Goal: Communication & Community: Ask a question

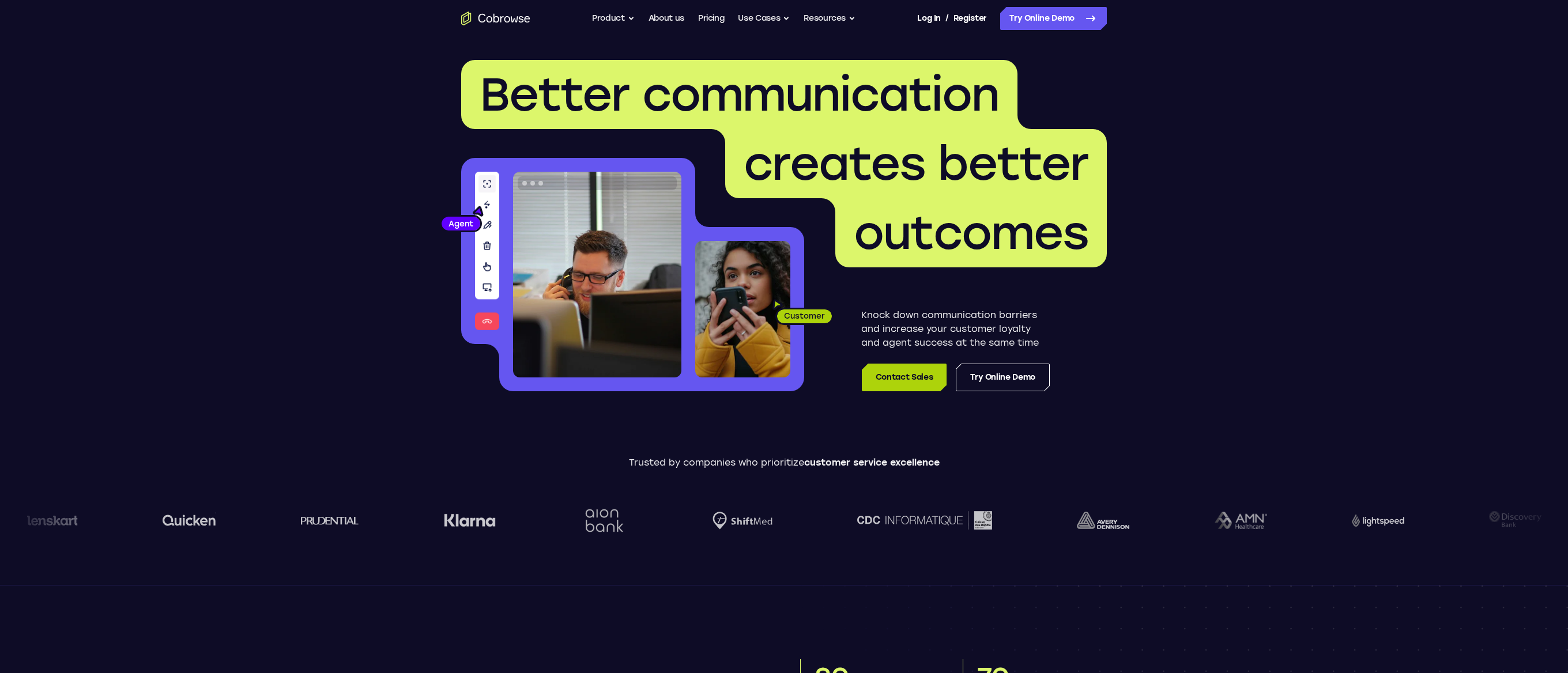
click at [895, 377] on link "Contact Sales" at bounding box center [904, 377] width 85 height 27
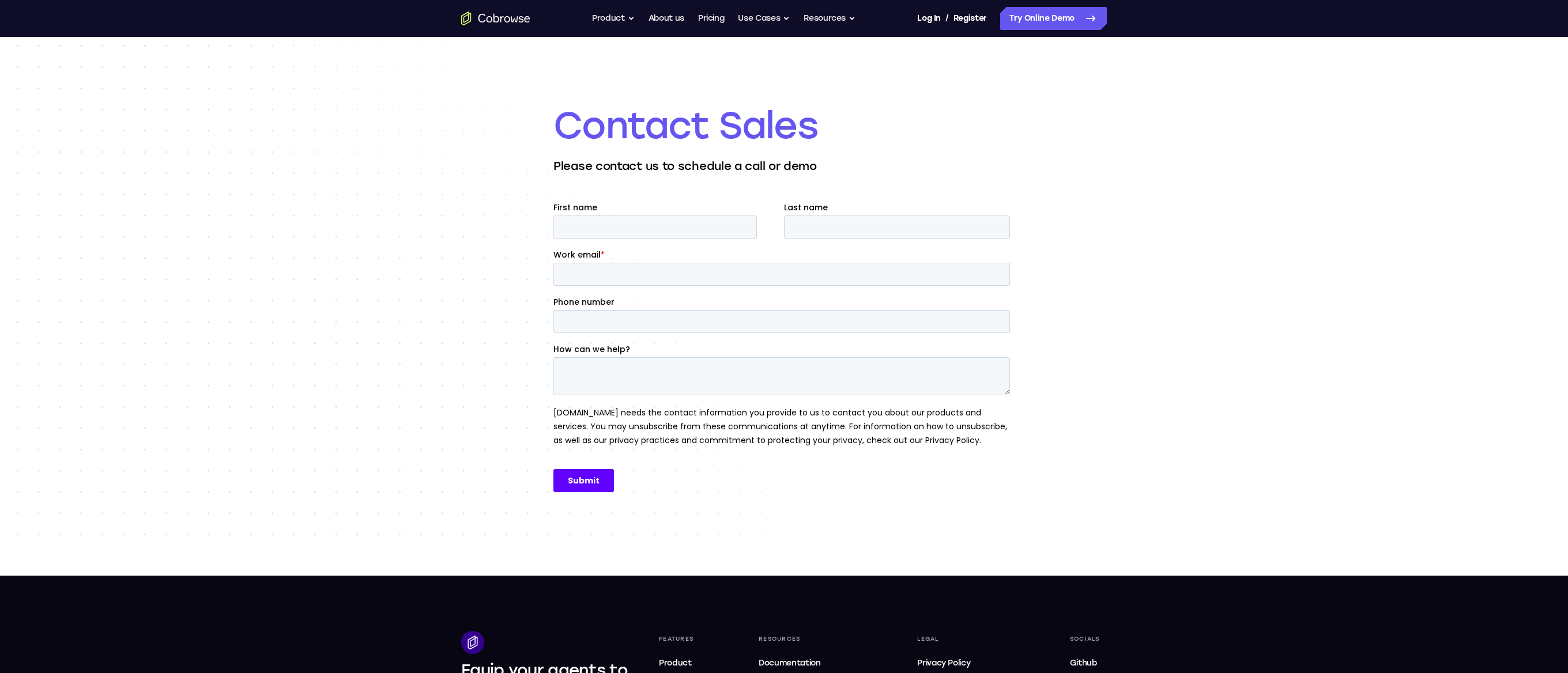
scroll to position [20, 0]
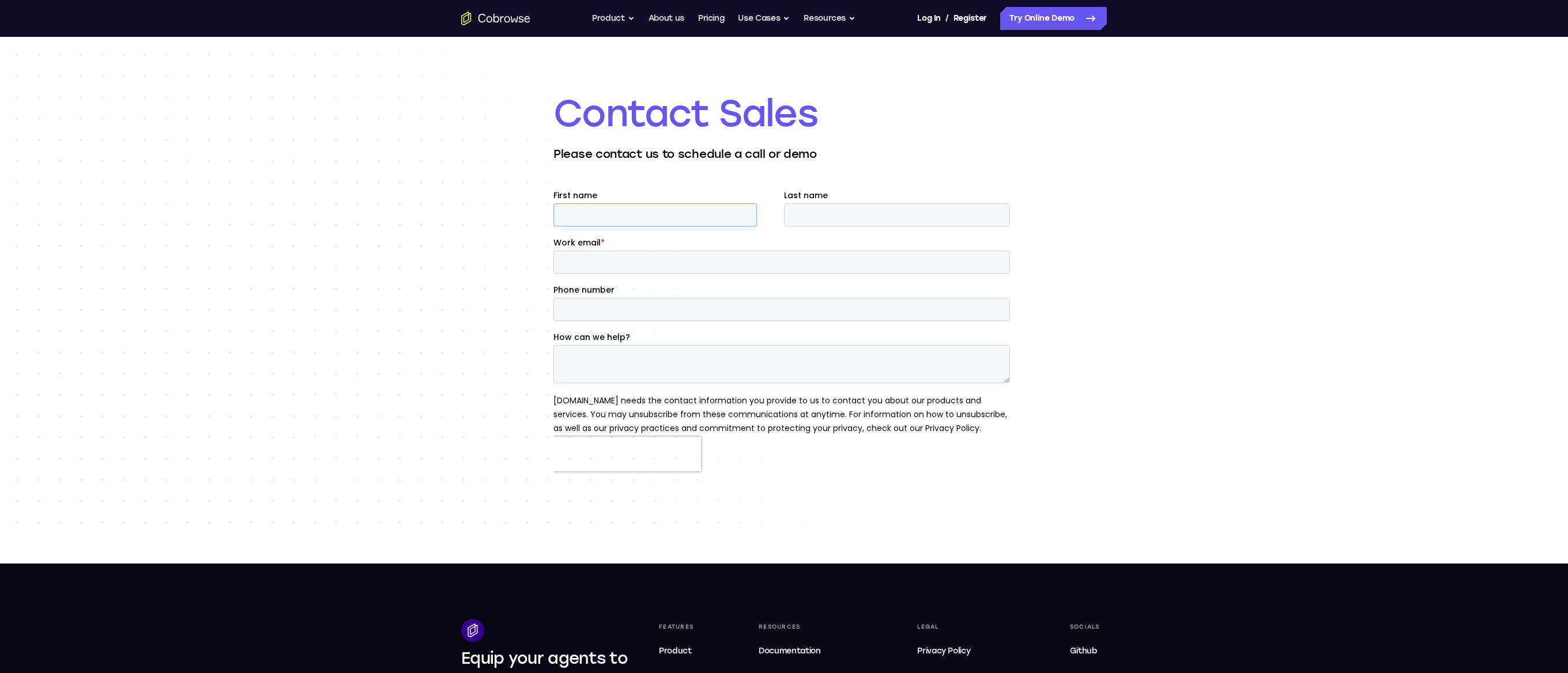
click at [691, 206] on input "First name" at bounding box center [655, 215] width 203 height 23
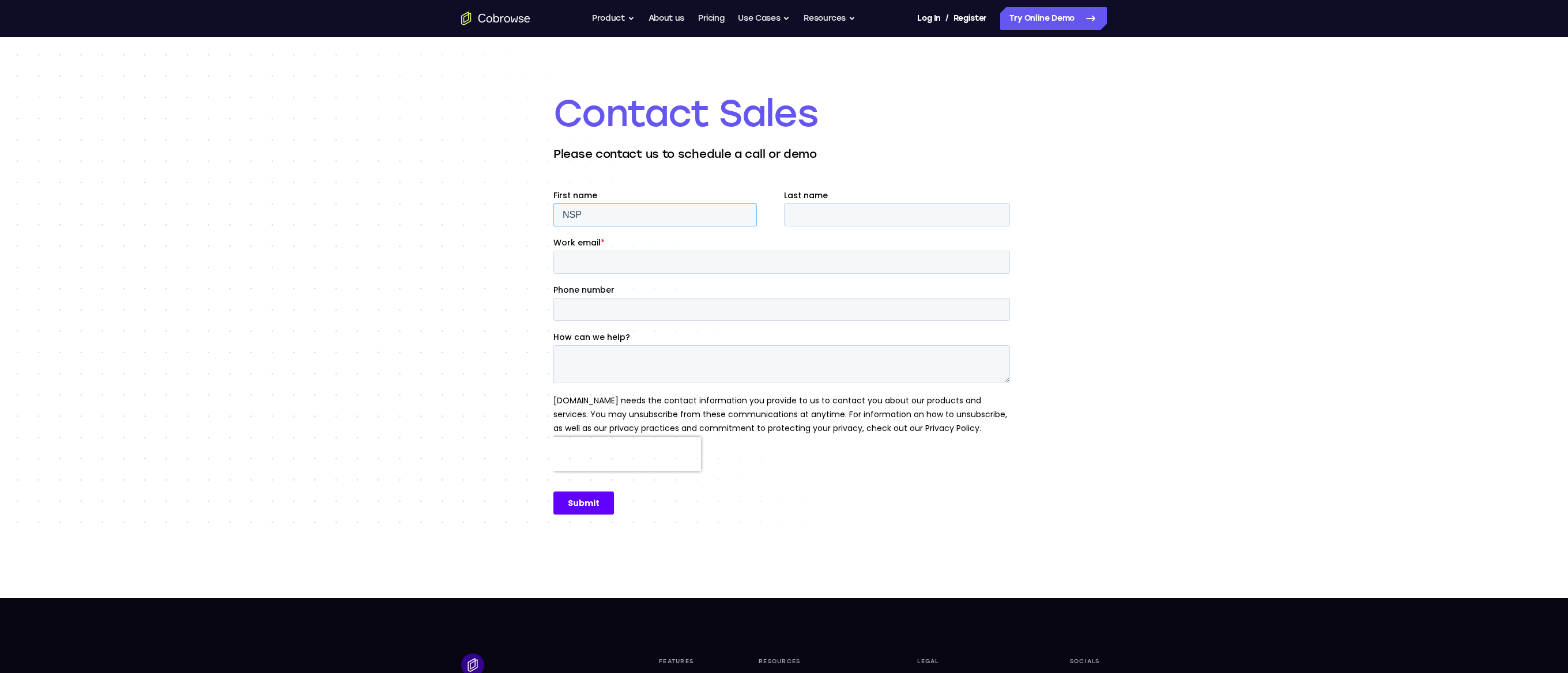
type input "NSP"
type input "n"
type input "nepatel1@icloud.com"
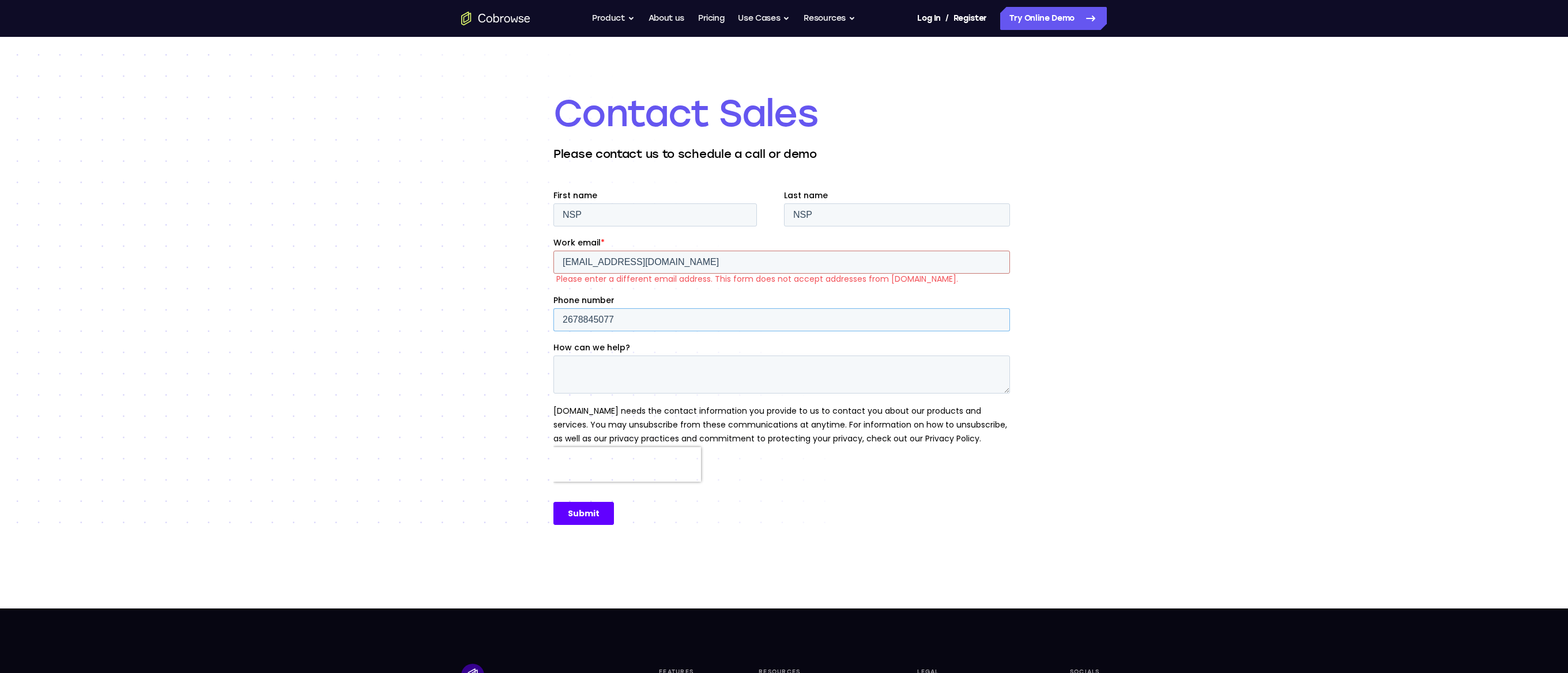
type input "2678845077"
click at [779, 271] on input "nepatel1@icloud.com" at bounding box center [782, 262] width 457 height 23
click at [653, 256] on input "neilphl1223@gmail.com" at bounding box center [782, 262] width 457 height 23
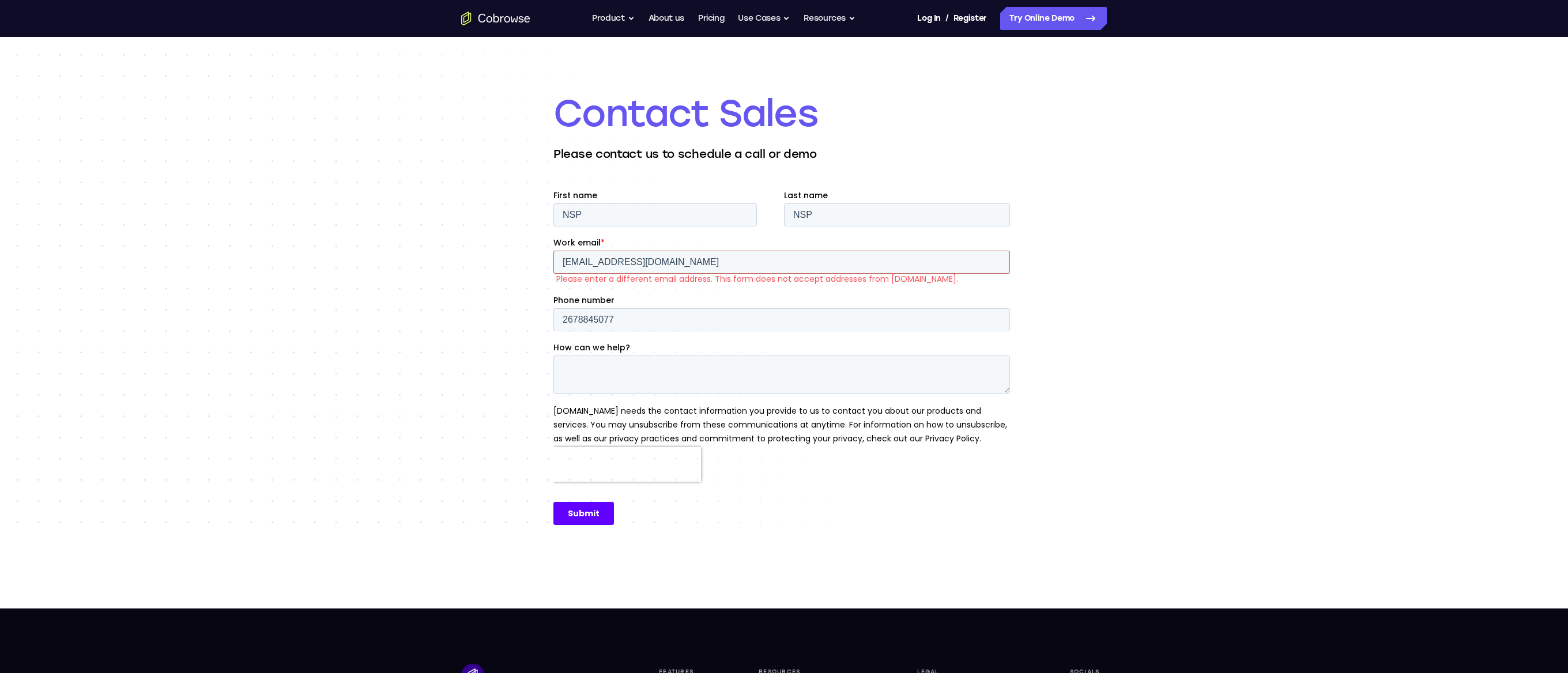
click at [646, 263] on input "neilphl1223@gmail.com" at bounding box center [782, 262] width 457 height 23
click at [632, 265] on input "neilphl1223@gmail.com" at bounding box center [782, 262] width 457 height 23
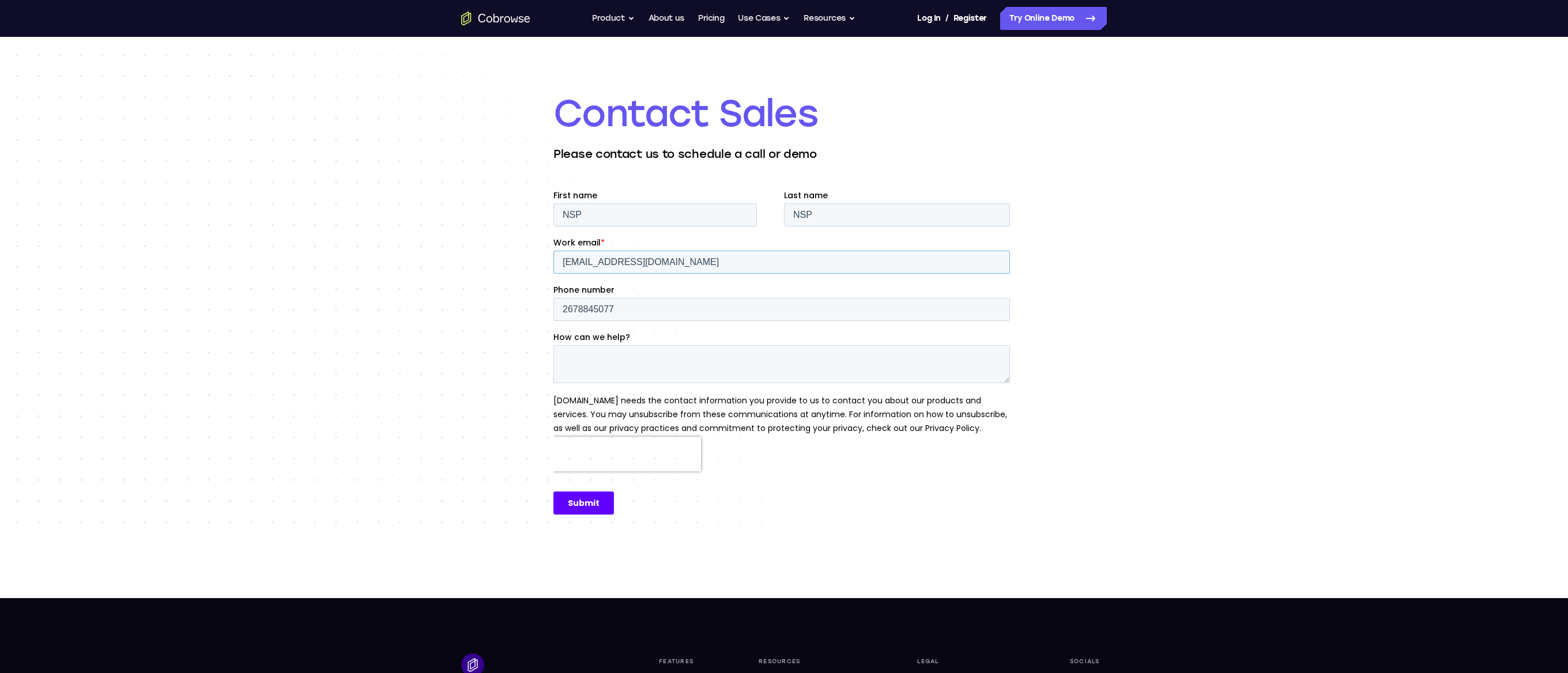
type input "neilphl1223@apple.com"
click at [779, 304] on input "2678845077" at bounding box center [782, 310] width 457 height 23
click at [658, 366] on textarea "How can we help?" at bounding box center [782, 364] width 457 height 38
click at [583, 499] on input "Submit" at bounding box center [583, 503] width 60 height 23
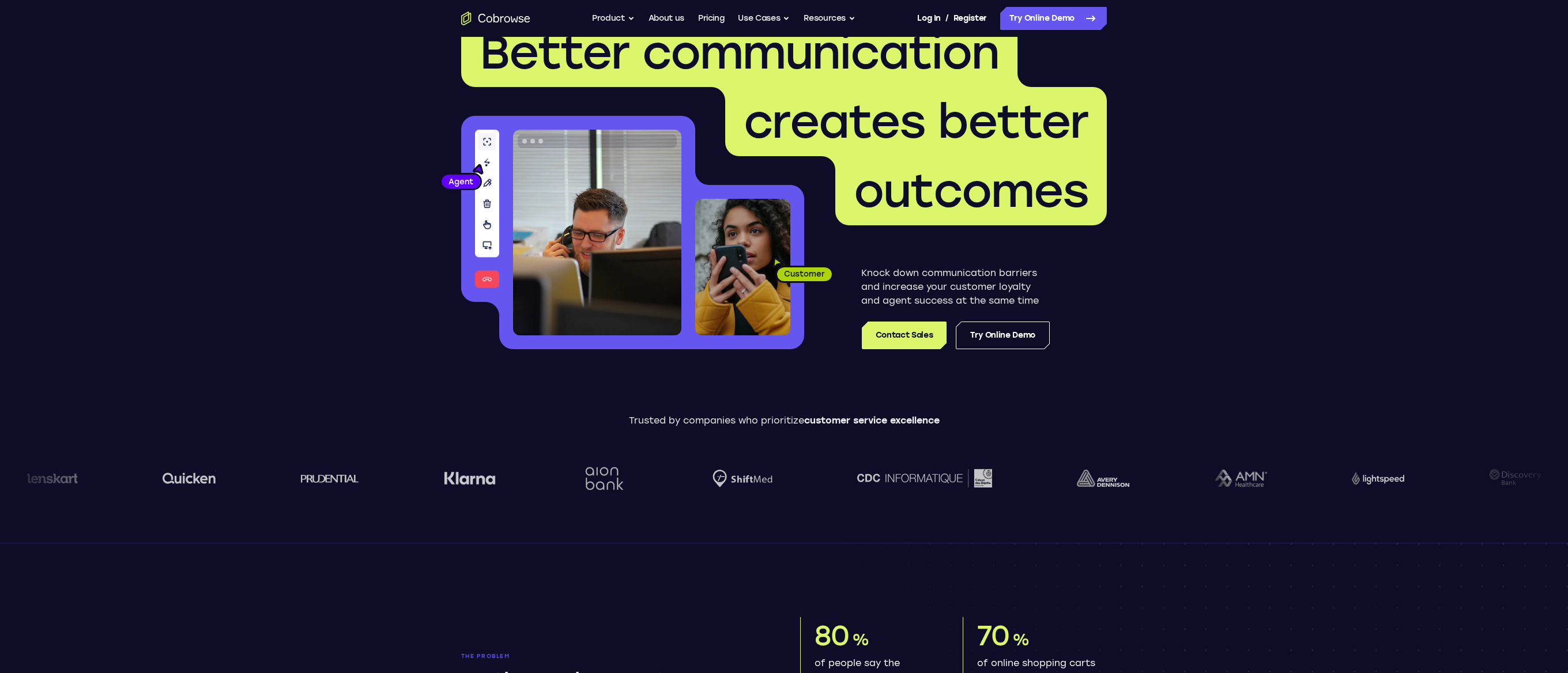
scroll to position [44, 0]
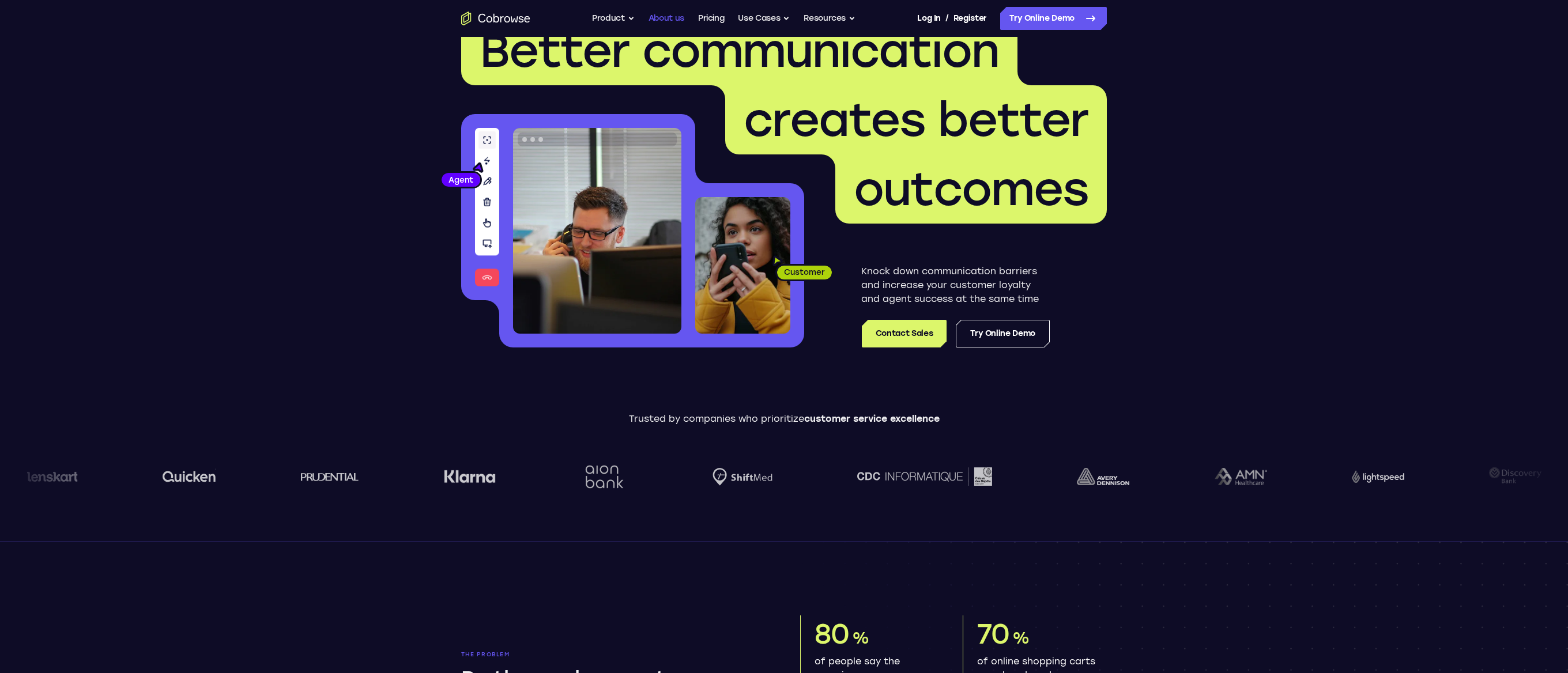
click at [665, 26] on link "About us" at bounding box center [666, 18] width 36 height 23
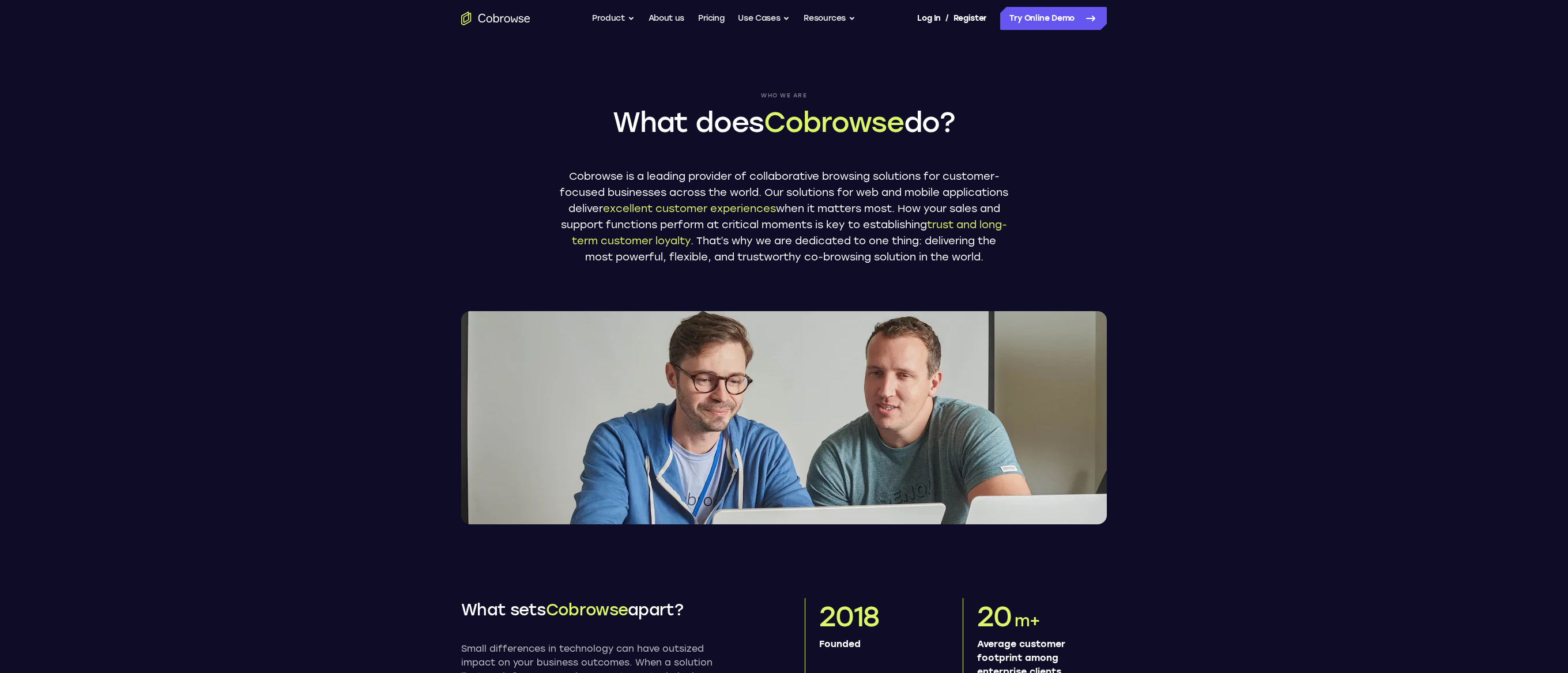
click at [509, 18] on icon "Go to the home page" at bounding box center [507, 19] width 5 height 6
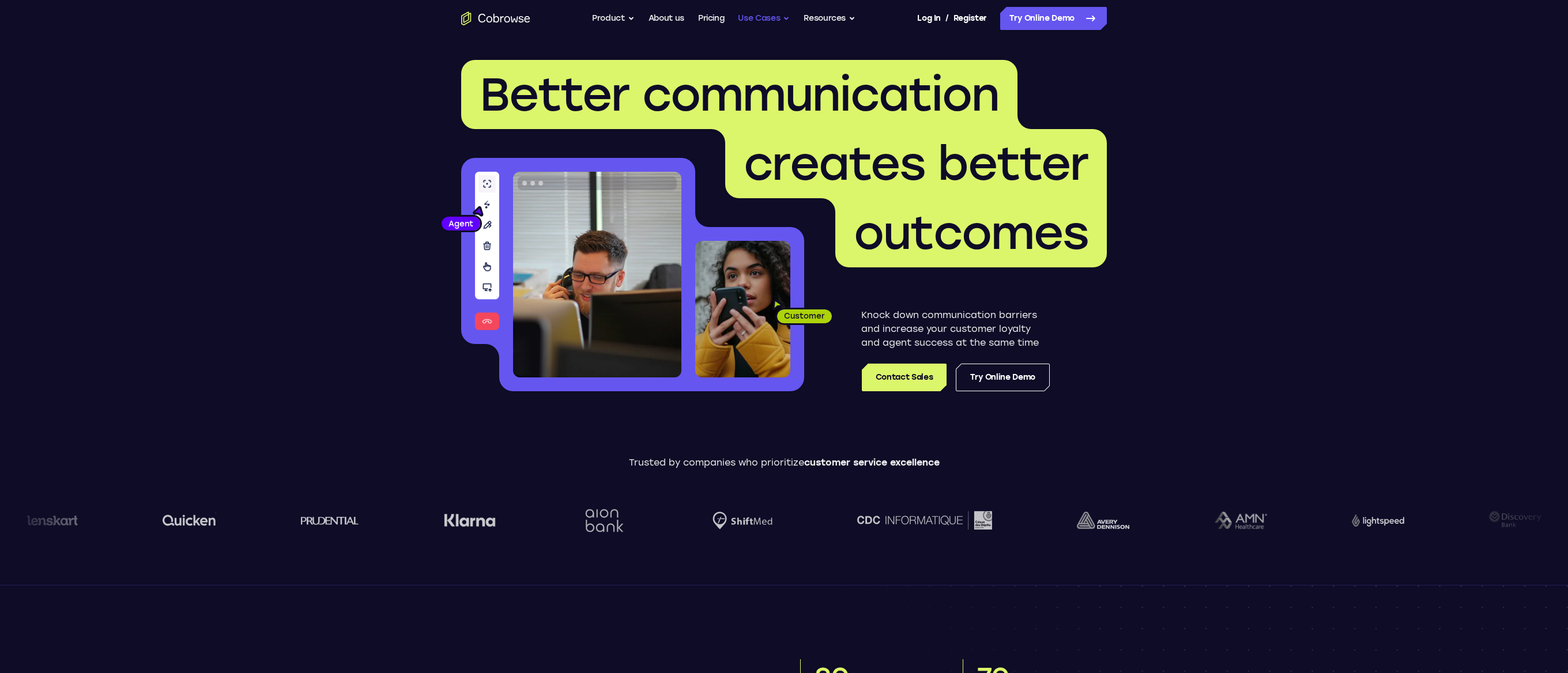
click at [743, 22] on button "Use Cases" at bounding box center [763, 18] width 52 height 23
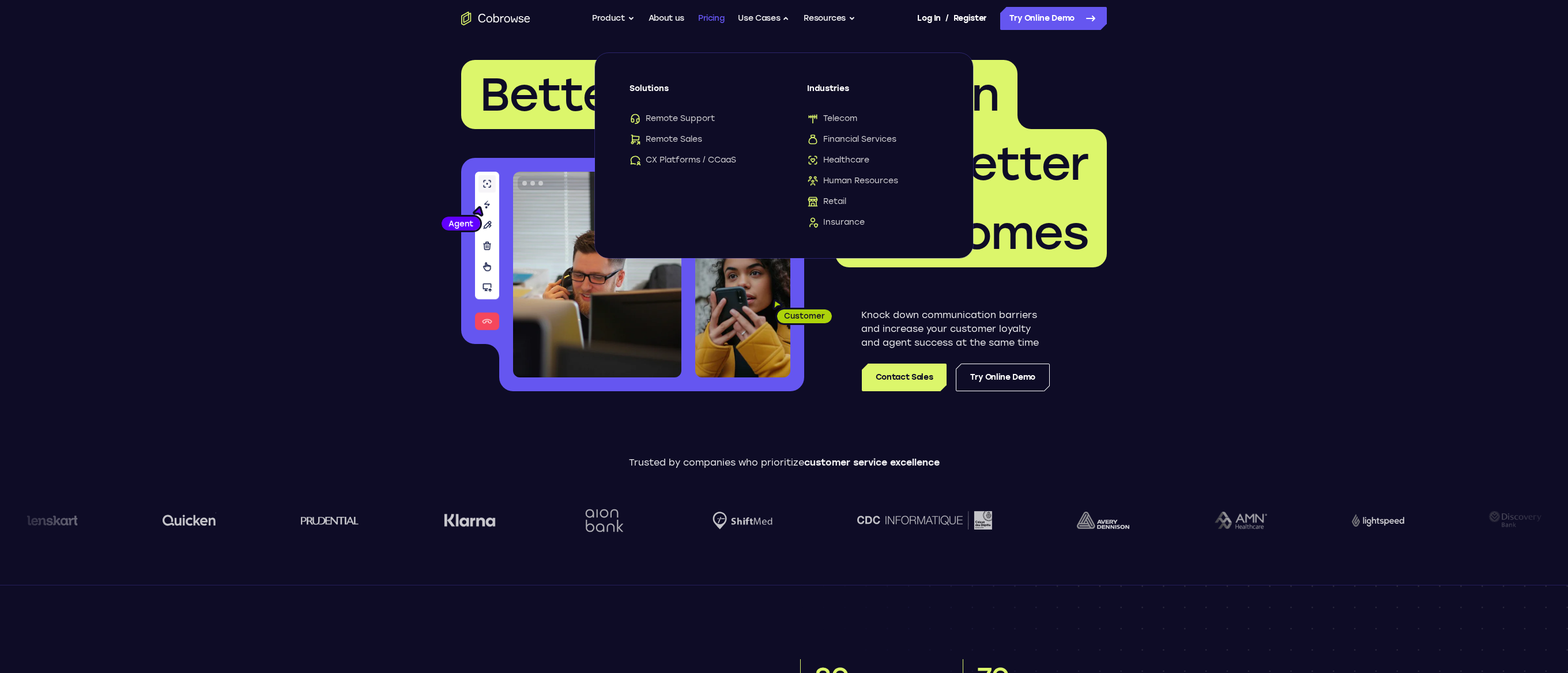
click at [718, 18] on link "Pricing" at bounding box center [712, 18] width 27 height 23
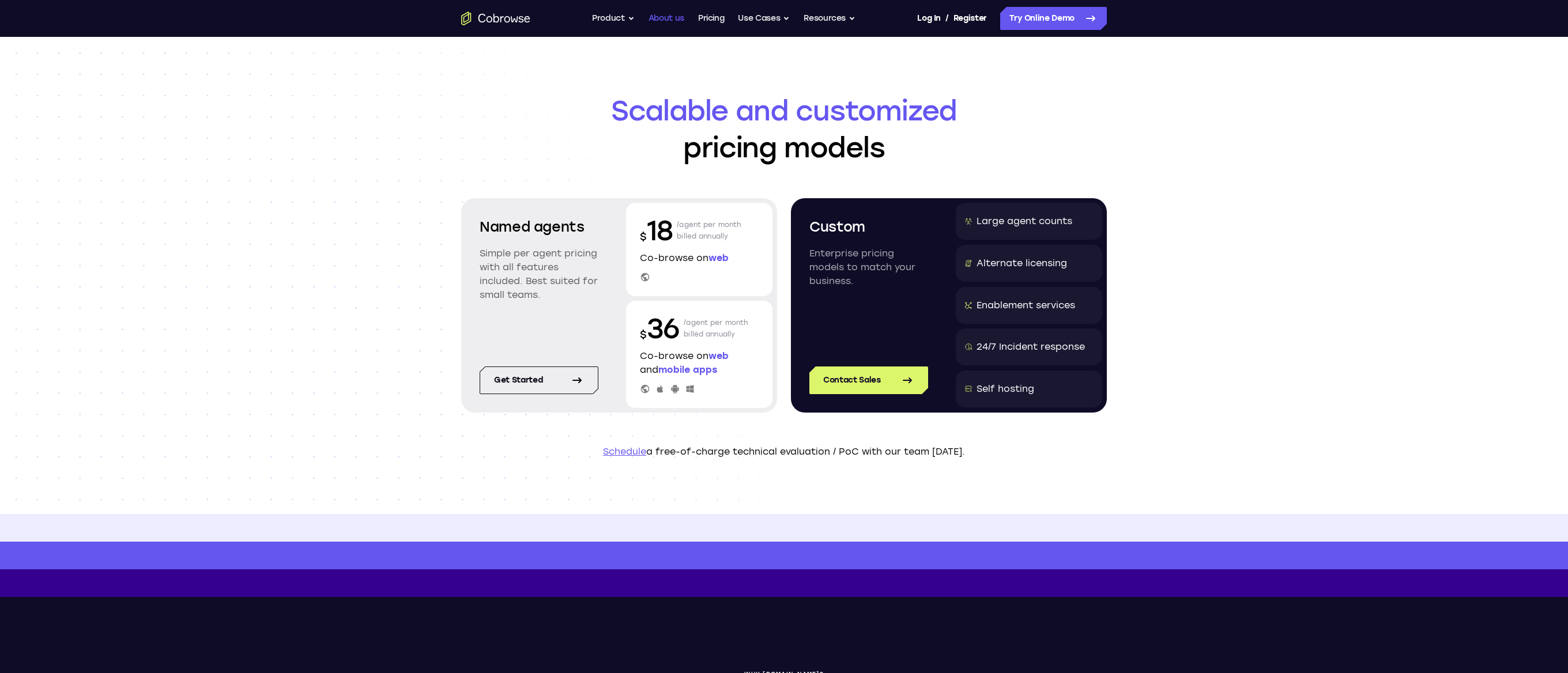
click at [665, 16] on link "About us" at bounding box center [666, 18] width 36 height 23
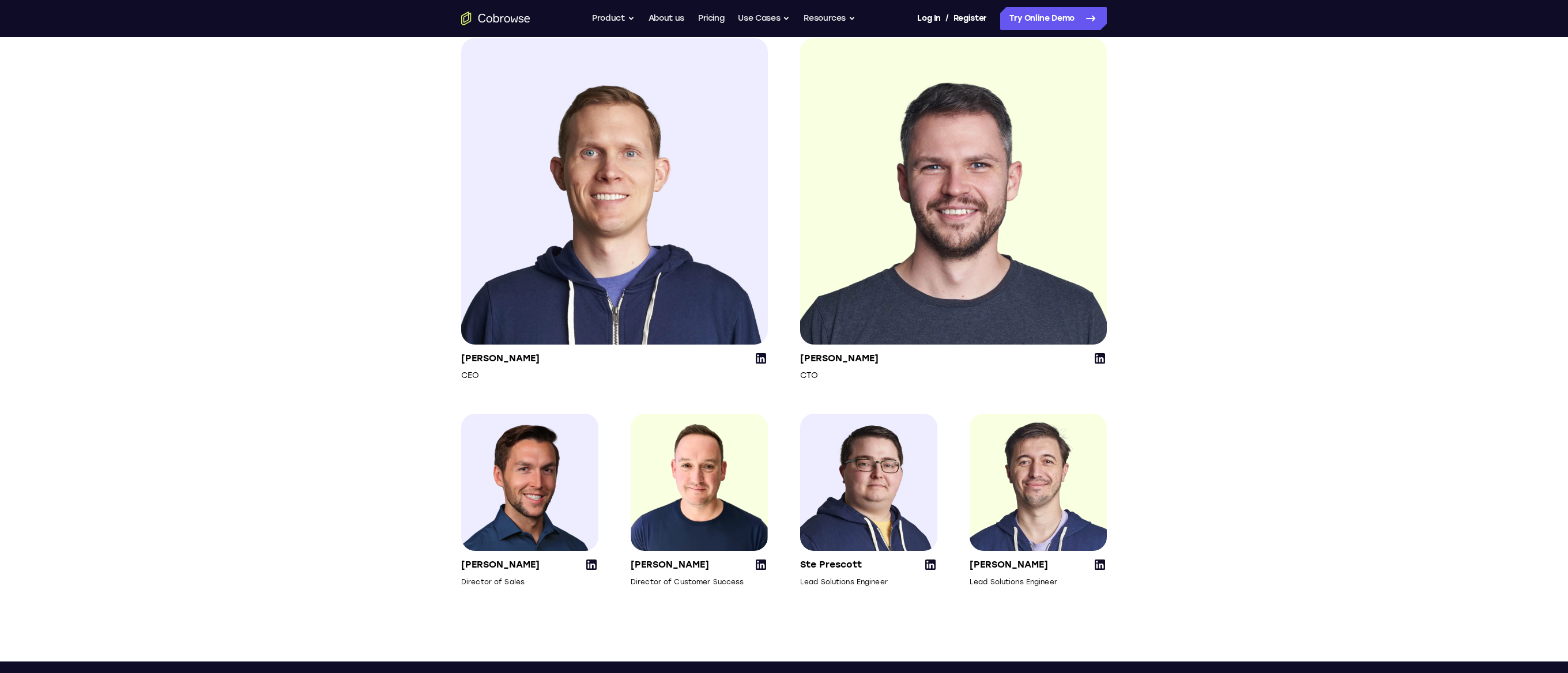
scroll to position [1384, 0]
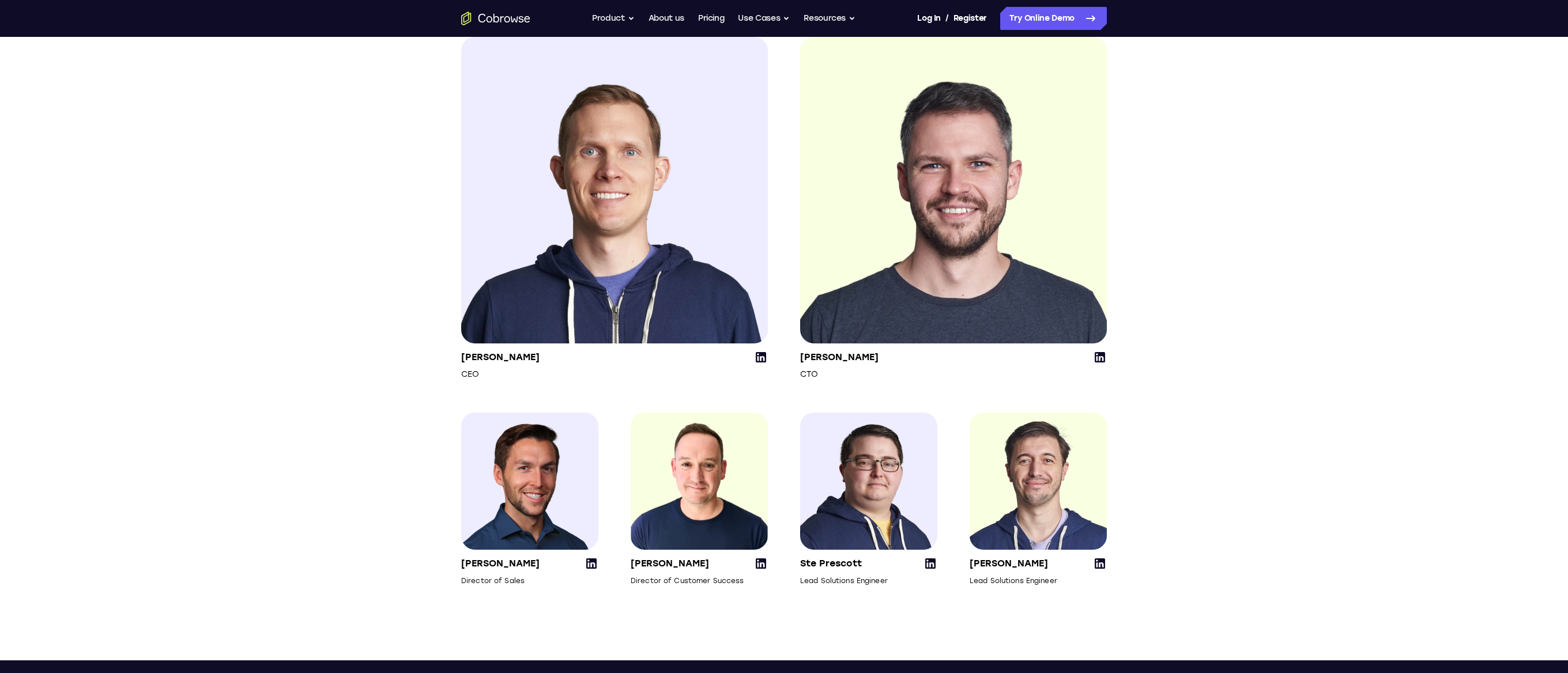
click at [935, 569] on icon at bounding box center [930, 563] width 10 height 10
click at [863, 155] on img at bounding box center [954, 190] width 307 height 307
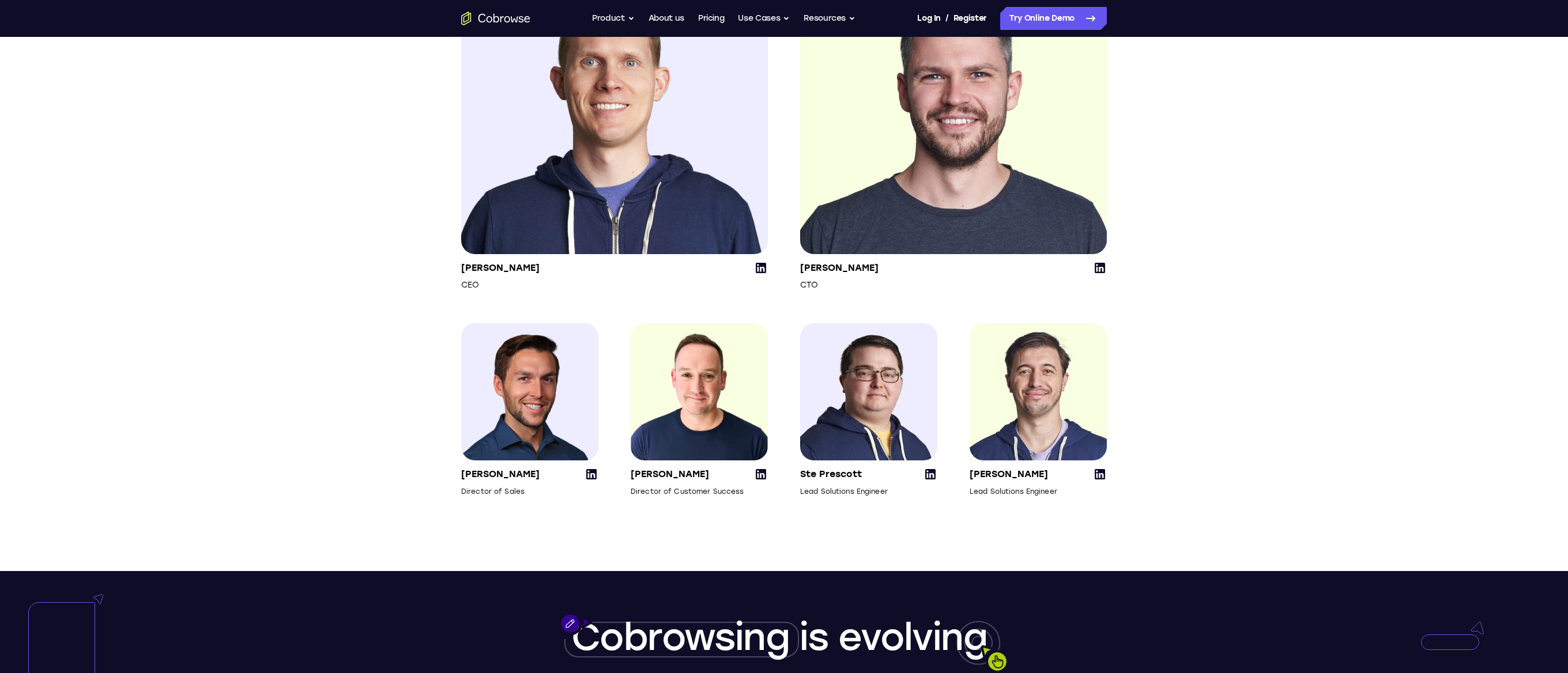
scroll to position [1477, 0]
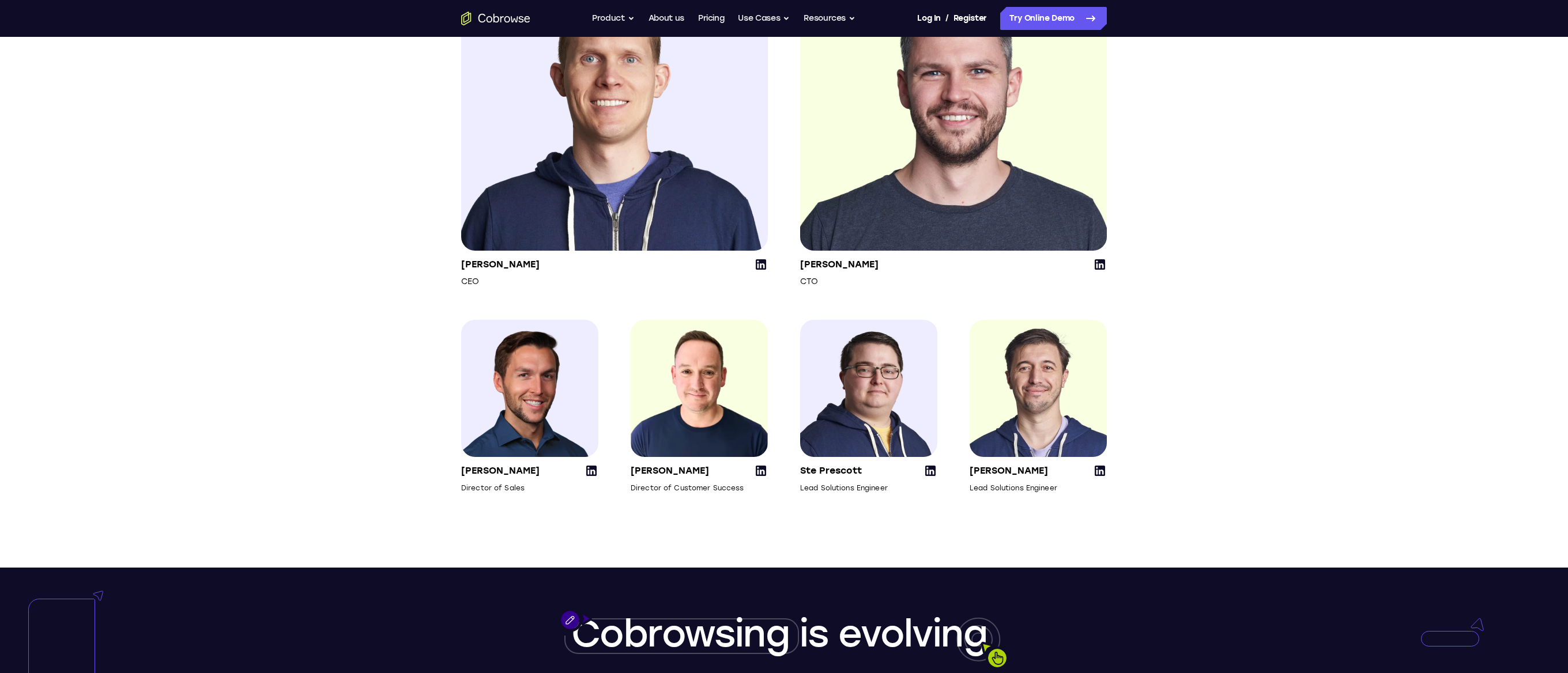
click at [1103, 270] on icon at bounding box center [1099, 264] width 10 height 10
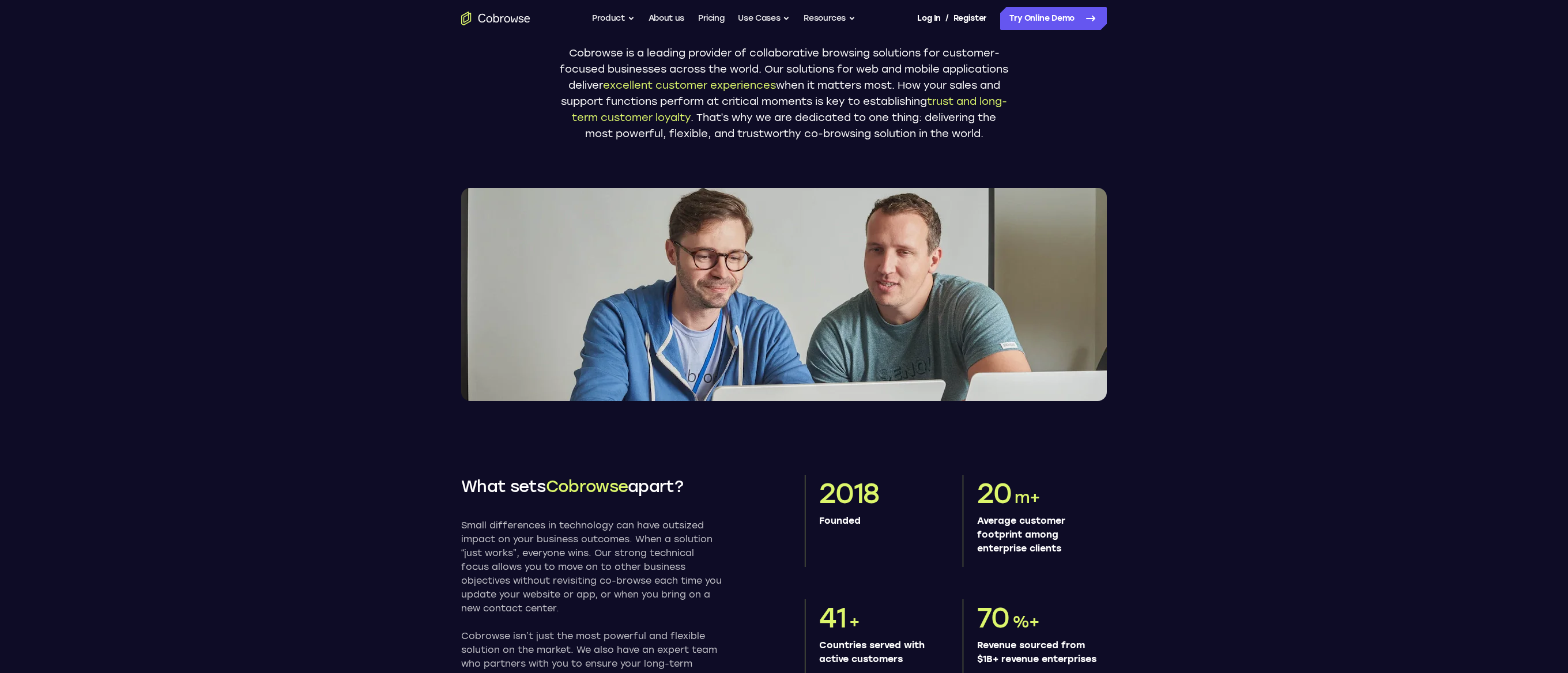
scroll to position [0, 0]
